Goal: Information Seeking & Learning: Learn about a topic

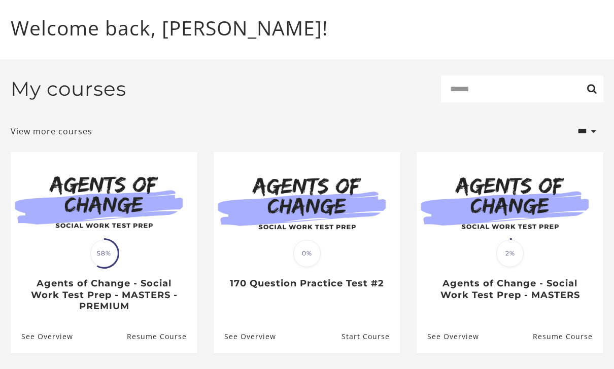
scroll to position [96, 0]
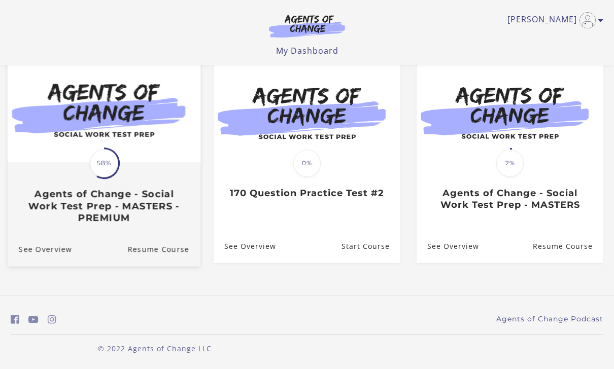
click at [173, 177] on div "Translation missing: en.liquid.partials.dashboard_course_card.progress_descript…" at bounding box center [104, 193] width 193 height 60
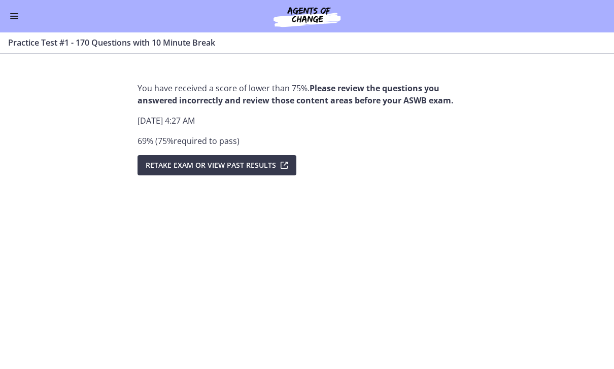
click at [12, 22] on div "Go to Dashboard" at bounding box center [307, 16] width 614 height 32
click at [17, 16] on span "Enable menu" at bounding box center [14, 16] width 8 height 1
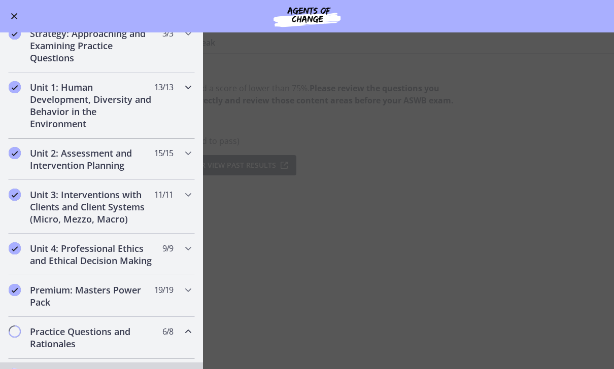
scroll to position [183, 0]
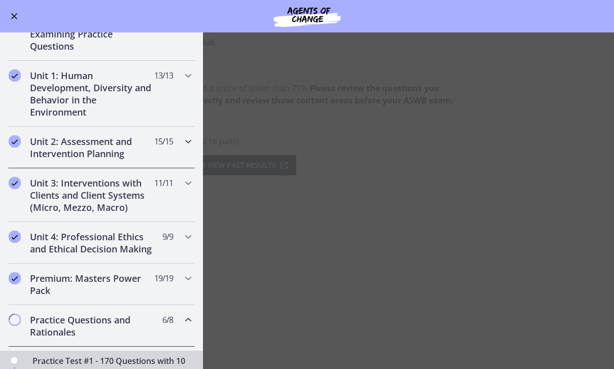
click at [182, 156] on div "Unit 2: Assessment and Intervention Planning 15 / 15 Completed" at bounding box center [101, 148] width 187 height 42
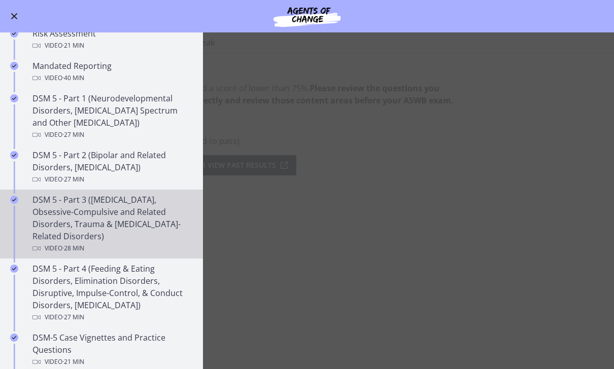
scroll to position [363, 0]
click at [169, 219] on div "DSM 5 - Part 3 (Anxiety Disorders, Obsessive-Compulsive and Related Disorders, …" at bounding box center [111, 225] width 158 height 61
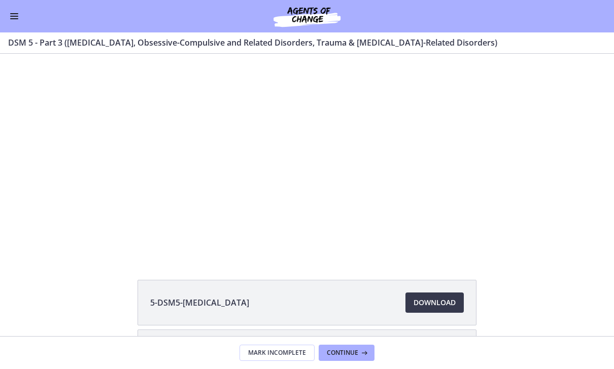
scroll to position [24, 0]
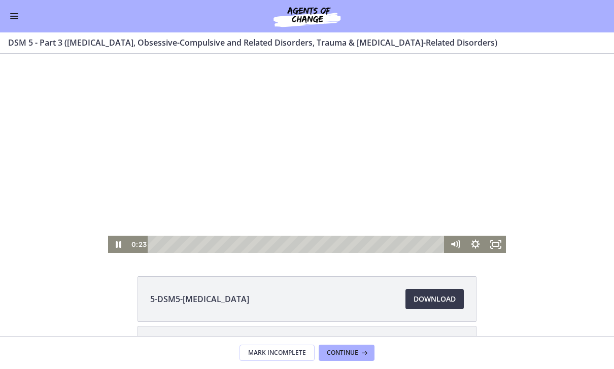
click at [415, 207] on div at bounding box center [307, 141] width 398 height 224
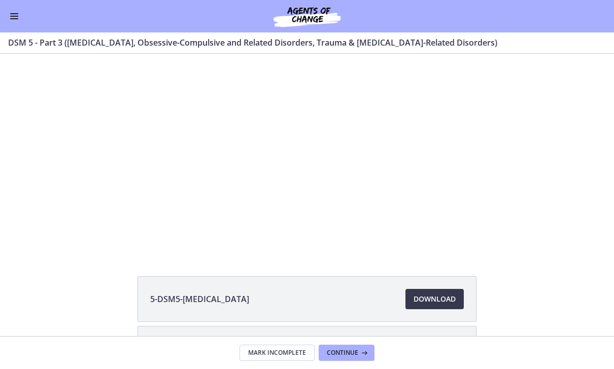
click at [412, 203] on div at bounding box center [307, 141] width 398 height 224
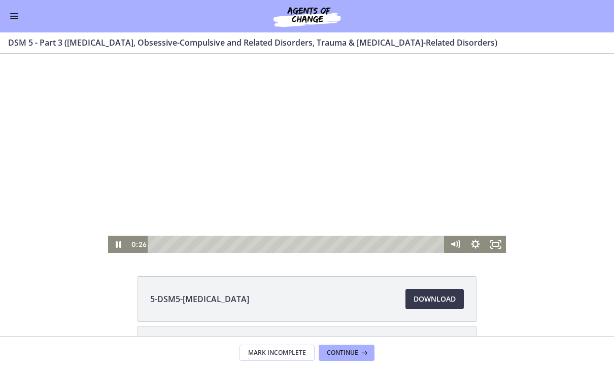
scroll to position [0, 0]
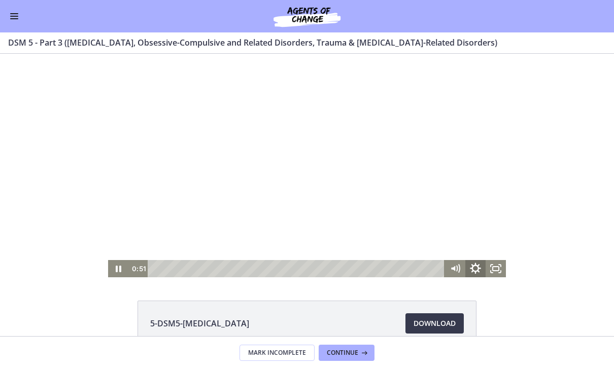
click at [479, 270] on icon "Show settings menu" at bounding box center [475, 269] width 24 height 21
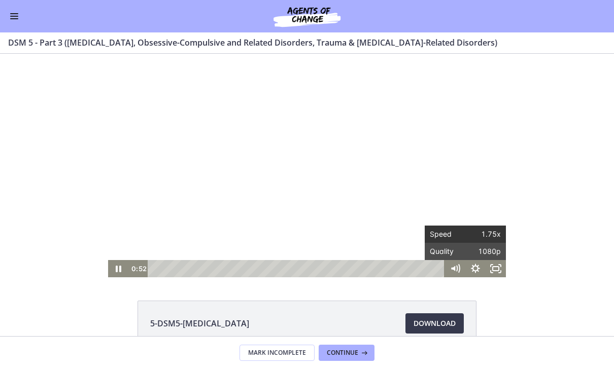
click at [488, 230] on span "1.75x" at bounding box center [483, 234] width 36 height 17
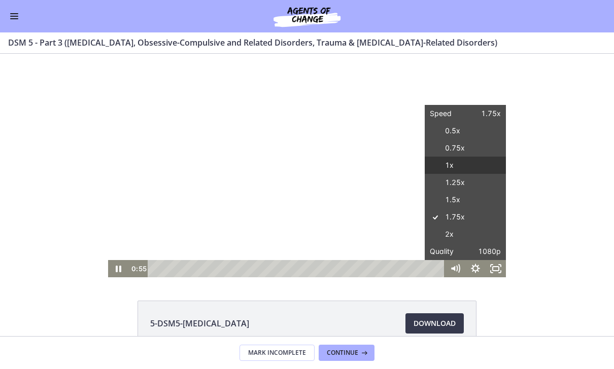
click at [474, 167] on label "1x" at bounding box center [465, 166] width 81 height 18
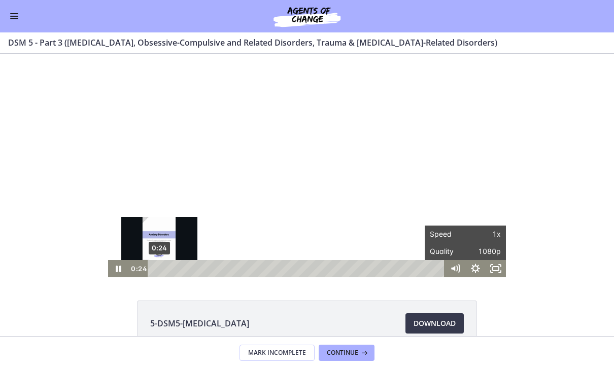
click at [159, 267] on div "0:24" at bounding box center [297, 268] width 285 height 17
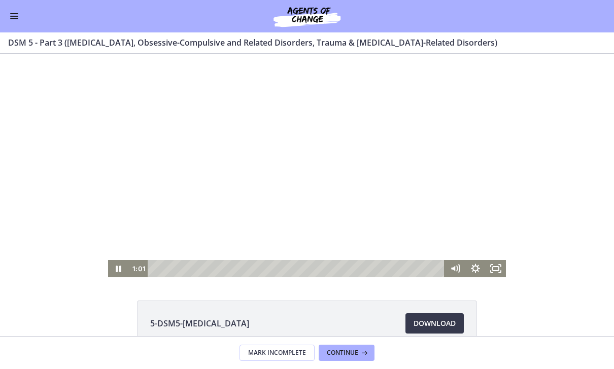
click at [238, 245] on div at bounding box center [307, 166] width 398 height 224
click at [233, 173] on div at bounding box center [307, 166] width 398 height 224
click at [474, 269] on icon "Show settings menu" at bounding box center [475, 269] width 24 height 21
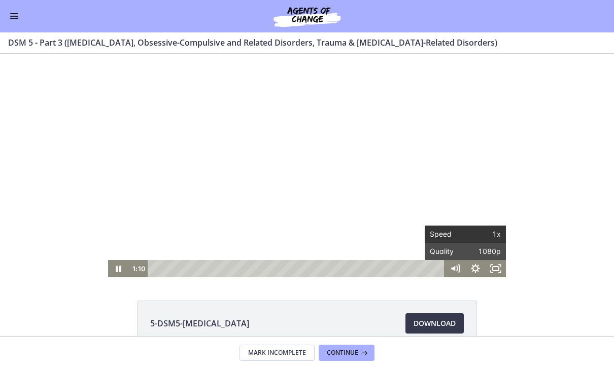
click at [476, 234] on span "1x" at bounding box center [483, 234] width 36 height 17
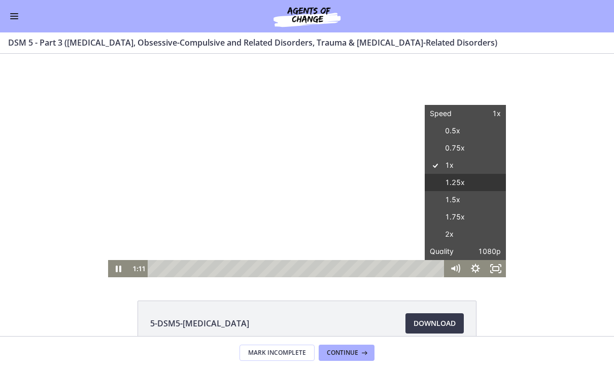
click at [470, 188] on label "1.25x" at bounding box center [465, 183] width 81 height 18
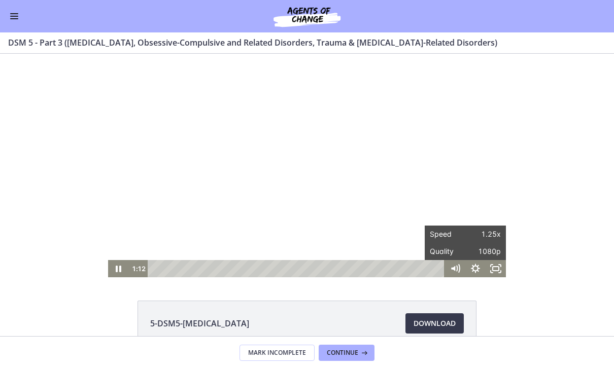
click at [574, 187] on div "Click for sound @keyframes VOLUME_SMALL_WAVE_FLASH { 0% { opacity: 0; } 33% { o…" at bounding box center [307, 166] width 614 height 224
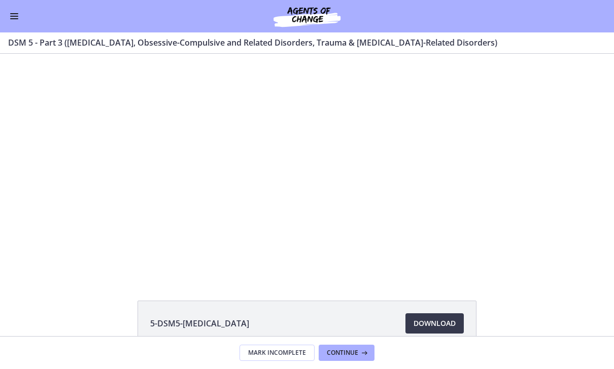
click at [591, 132] on div "Click for sound @keyframes VOLUME_SMALL_WAVE_FLASH { 0% { opacity: 0; } 33% { o…" at bounding box center [307, 166] width 614 height 224
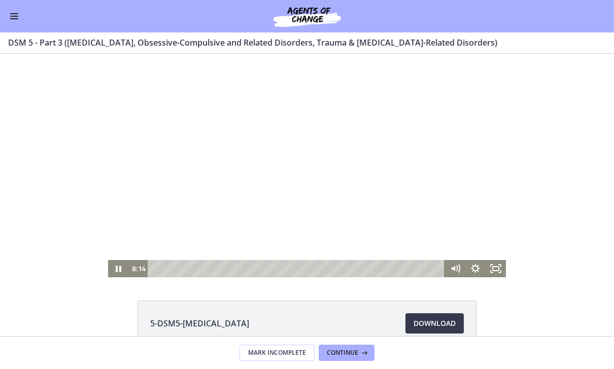
click at [423, 158] on div at bounding box center [307, 166] width 398 height 224
click at [420, 156] on div at bounding box center [307, 166] width 398 height 224
click at [415, 155] on div at bounding box center [307, 166] width 398 height 224
click at [415, 154] on div at bounding box center [307, 166] width 398 height 224
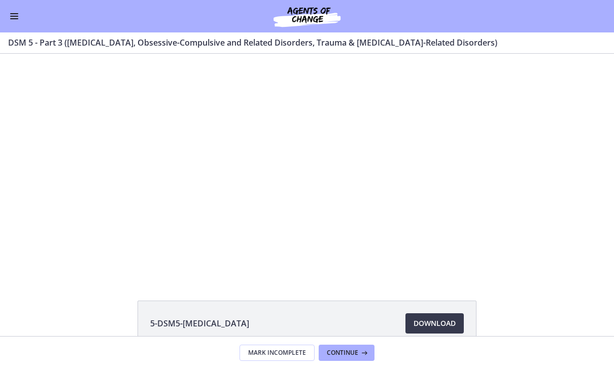
click at [415, 154] on div at bounding box center [307, 166] width 398 height 224
click at [398, 160] on div at bounding box center [307, 166] width 398 height 224
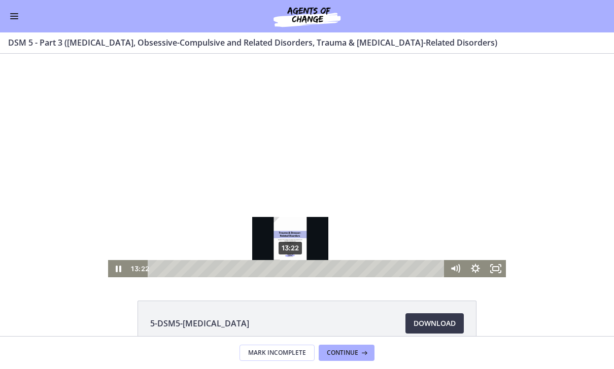
click at [291, 267] on div "13:22" at bounding box center [297, 268] width 285 height 17
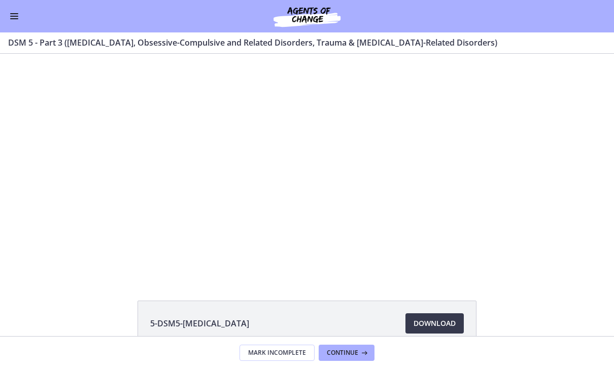
click at [15, 16] on span "Enable menu" at bounding box center [14, 16] width 8 height 1
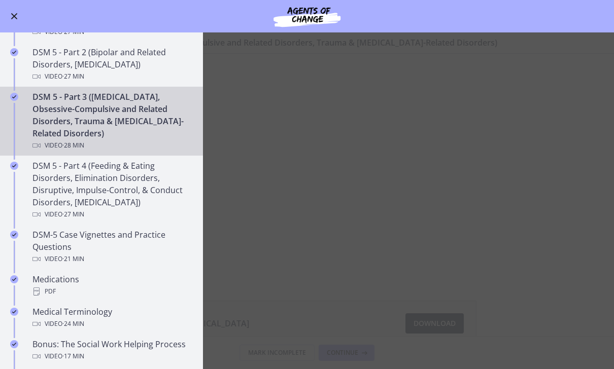
scroll to position [487, 0]
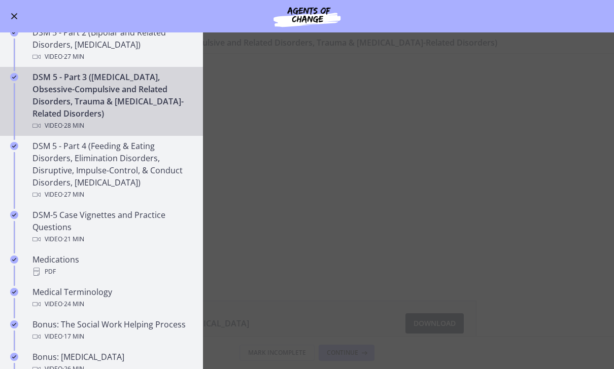
click at [558, 245] on main "DSM 5 - Part 3 (Anxiety Disorders, Obsessive-Compulsive and Related Disorders, …" at bounding box center [307, 200] width 614 height 337
click at [15, 19] on button "Enable menu" at bounding box center [14, 16] width 12 height 12
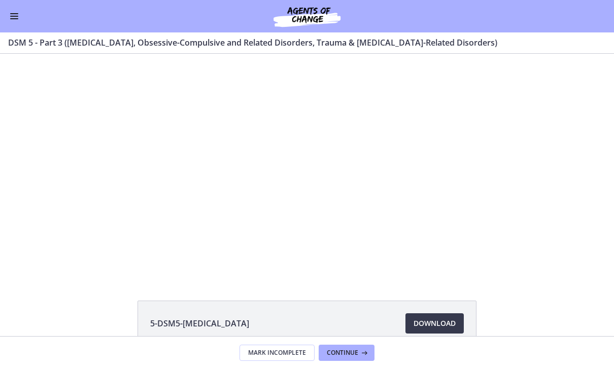
scroll to position [0, 0]
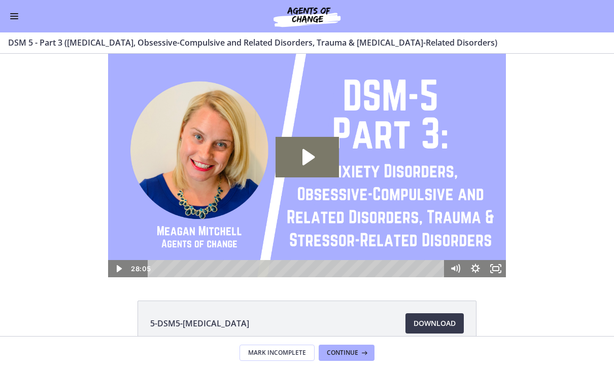
click at [17, 9] on div "Go to Dashboard" at bounding box center [307, 16] width 614 height 32
click at [17, 16] on span "Enable menu" at bounding box center [14, 16] width 8 height 1
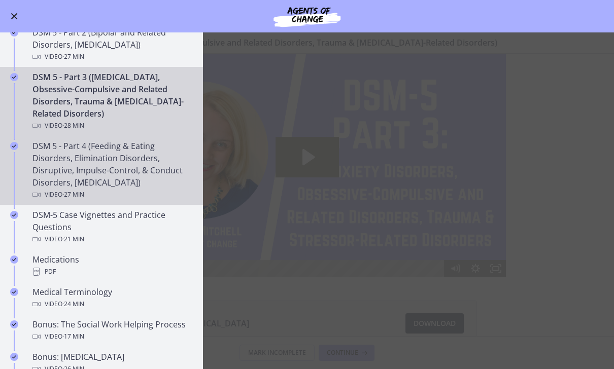
click at [126, 153] on div "DSM 5 - Part 4 (Feeding & Eating Disorders, Elimination Disorders, Disruptive, …" at bounding box center [111, 170] width 158 height 61
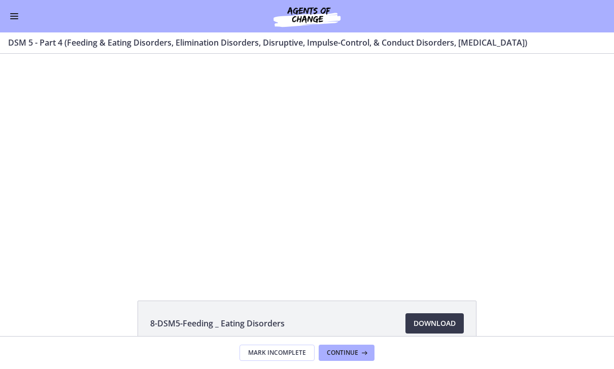
click at [355, 250] on div at bounding box center [307, 166] width 398 height 224
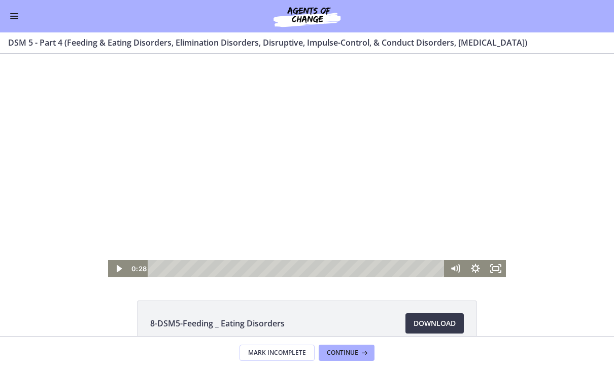
click at [353, 251] on div at bounding box center [307, 166] width 398 height 224
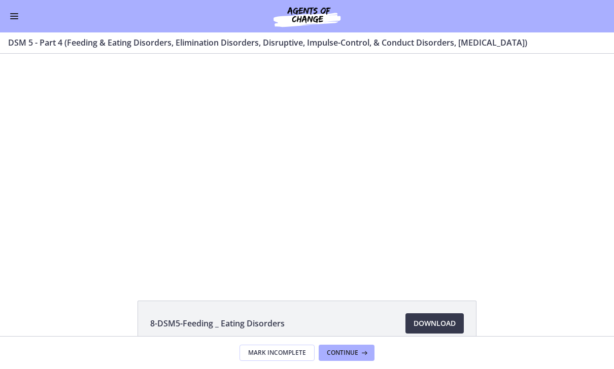
click at [349, 234] on div at bounding box center [307, 166] width 398 height 224
click at [358, 225] on div at bounding box center [307, 166] width 398 height 224
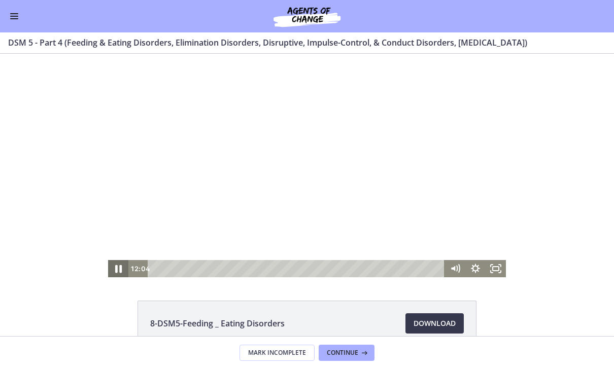
click at [118, 267] on icon "Pause" at bounding box center [118, 269] width 24 height 21
